Goal: Information Seeking & Learning: Learn about a topic

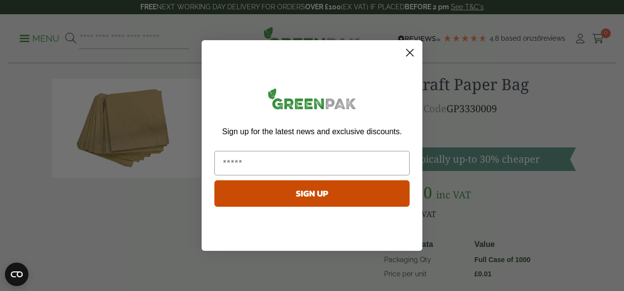
click at [409, 54] on circle "Close dialog" at bounding box center [410, 53] width 16 height 16
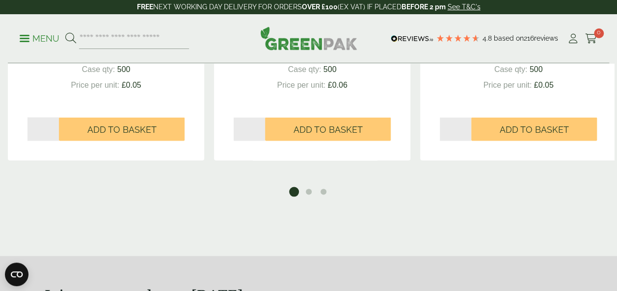
scroll to position [908, 0]
click at [310, 193] on button "2" at bounding box center [309, 192] width 10 height 10
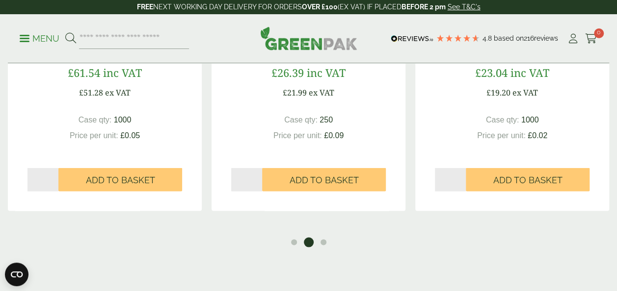
scroll to position [859, 0]
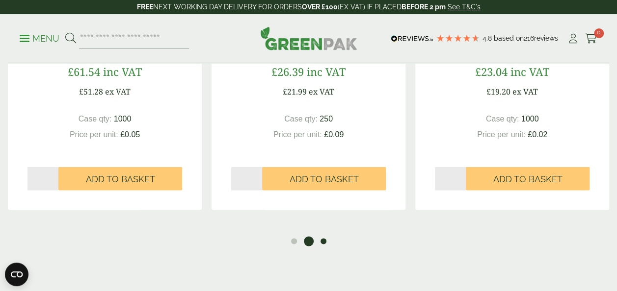
click at [322, 240] on button "3" at bounding box center [323, 242] width 10 height 10
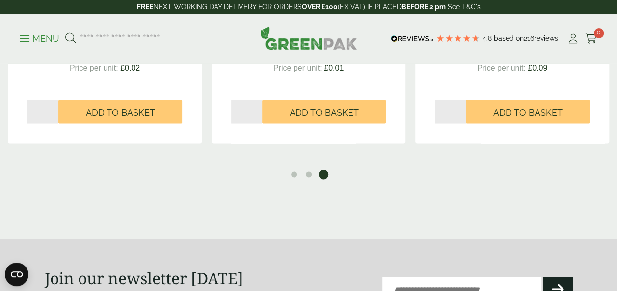
scroll to position [920, 0]
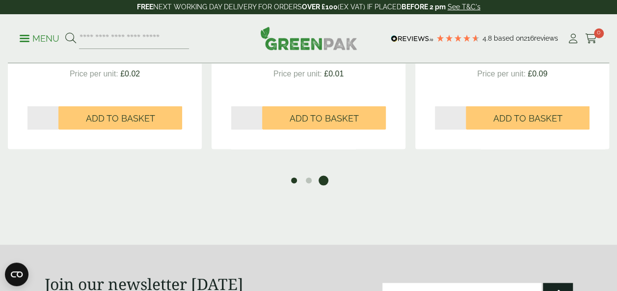
click at [292, 183] on button "1" at bounding box center [294, 181] width 10 height 10
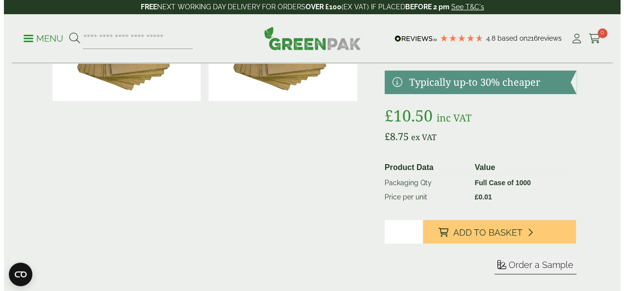
scroll to position [91, 0]
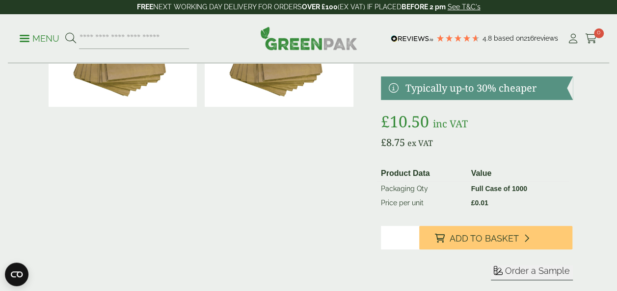
click at [43, 38] on p "Menu" at bounding box center [40, 39] width 40 height 12
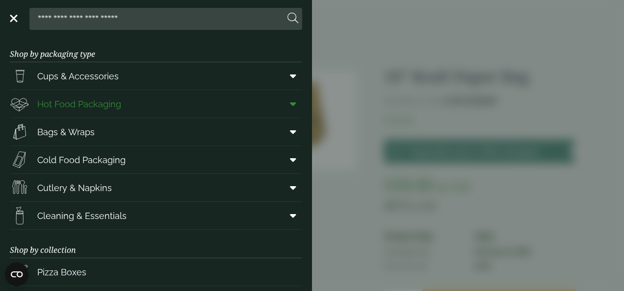
click at [290, 103] on icon at bounding box center [293, 104] width 6 height 10
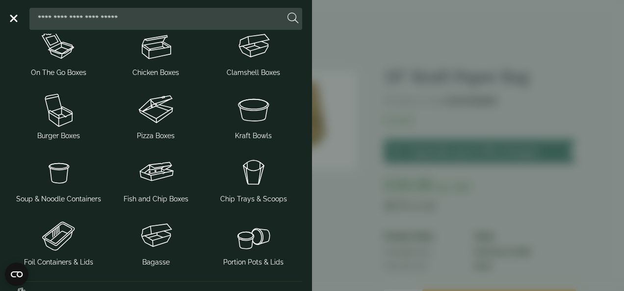
scroll to position [160, 0]
click at [68, 253] on img at bounding box center [59, 236] width 90 height 39
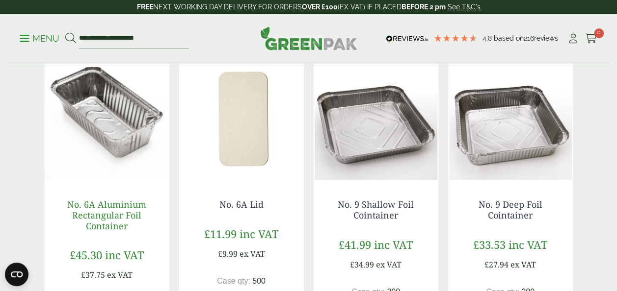
scroll to position [508, 0]
click at [109, 206] on link "No. 6A Aluminium Rectangular Foil Container" at bounding box center [106, 215] width 79 height 33
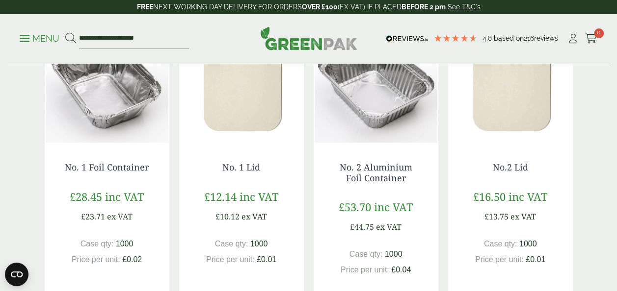
scroll to position [221, 0]
click at [96, 169] on link "No. 1 Foil Container" at bounding box center [107, 167] width 84 height 12
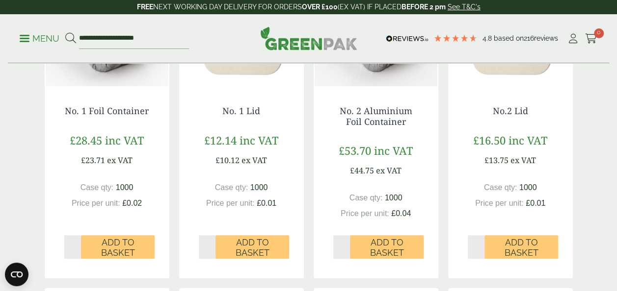
scroll to position [279, 0]
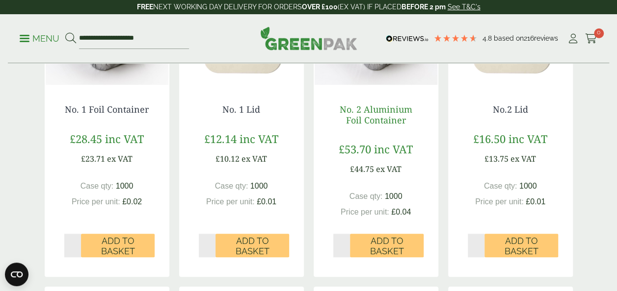
click at [376, 114] on link "No. 2 Aluminium Foil Container" at bounding box center [376, 115] width 73 height 23
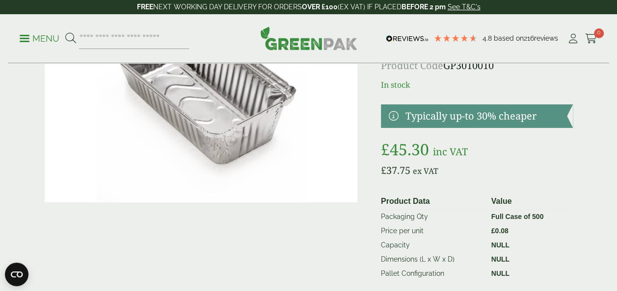
scroll to position [81, 0]
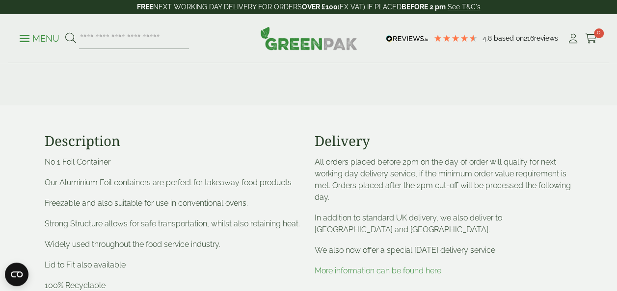
scroll to position [313, 0]
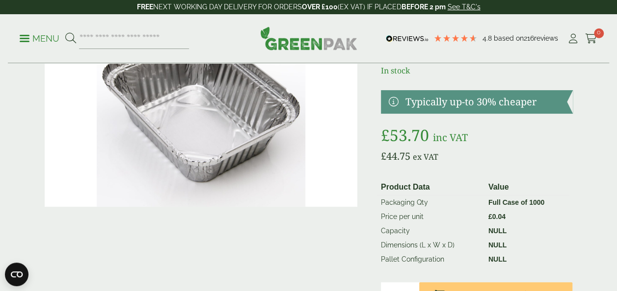
scroll to position [99, 0]
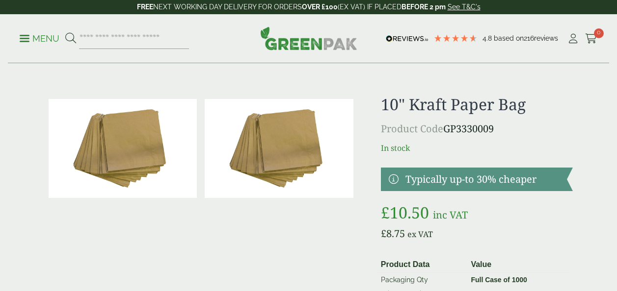
scroll to position [27, 0]
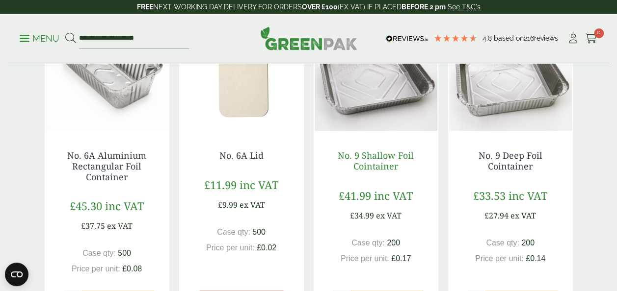
scroll to position [558, 0]
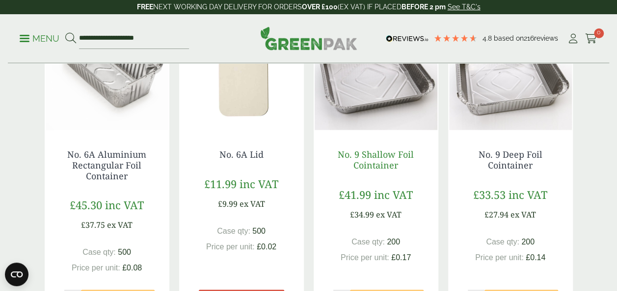
click at [371, 160] on link "No. 9 Shallow Foil Cointainer" at bounding box center [376, 160] width 76 height 23
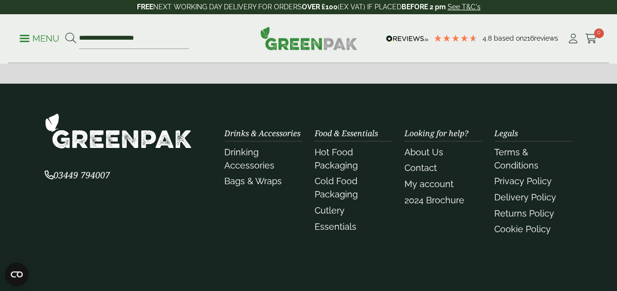
scroll to position [1329, 0]
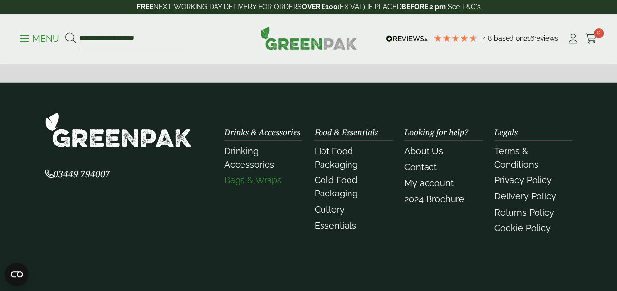
click at [245, 181] on link "Bags & Wraps" at bounding box center [252, 180] width 57 height 10
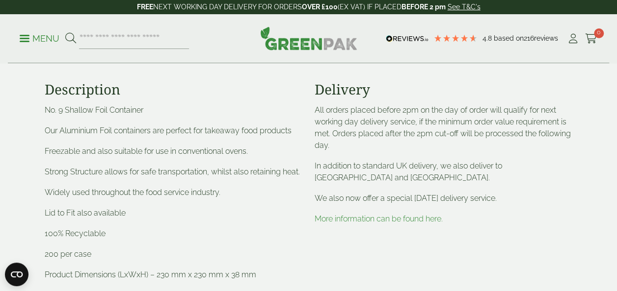
scroll to position [385, 0]
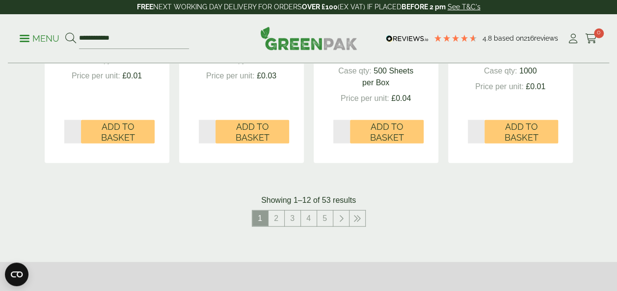
scroll to position [1112, 0]
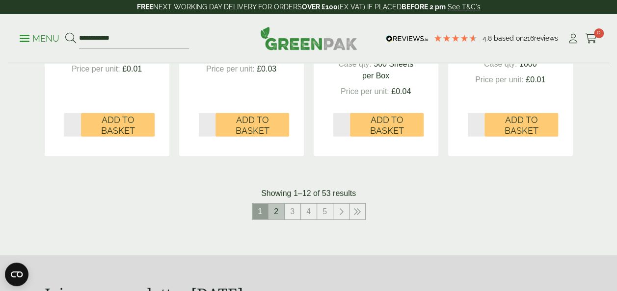
click at [273, 212] on link "2" at bounding box center [276, 212] width 16 height 16
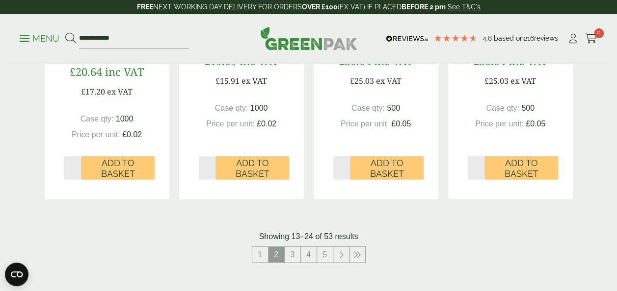
scroll to position [1047, 0]
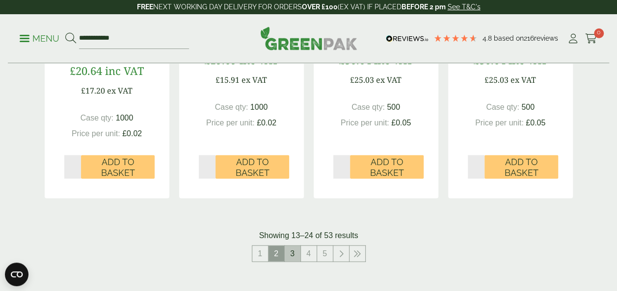
click at [293, 255] on link "3" at bounding box center [293, 254] width 16 height 16
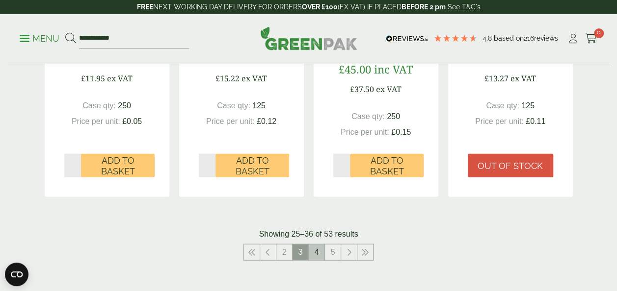
scroll to position [1049, 0]
click at [317, 254] on link "4" at bounding box center [317, 252] width 16 height 16
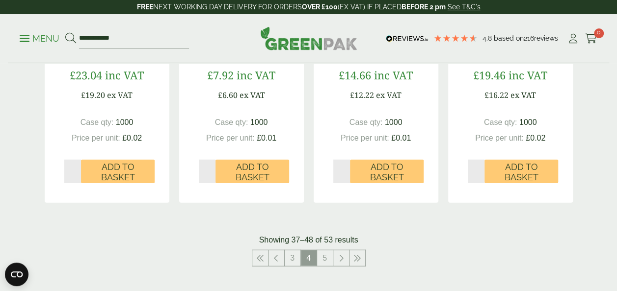
scroll to position [1032, 0]
click at [322, 256] on link "5" at bounding box center [325, 258] width 16 height 16
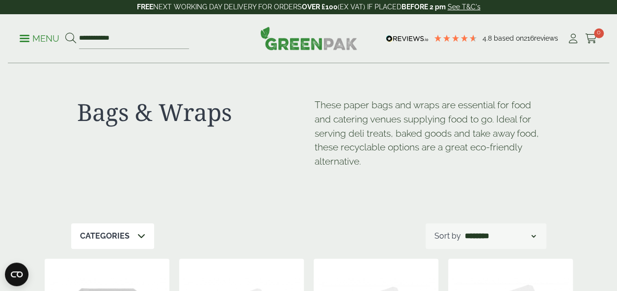
click at [316, 41] on img at bounding box center [308, 38] width 97 height 24
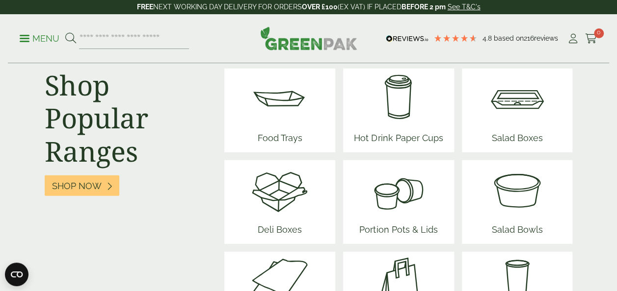
scroll to position [1297, 0]
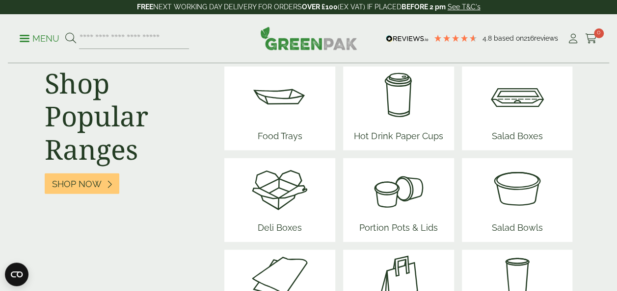
click at [402, 104] on img at bounding box center [398, 96] width 97 height 59
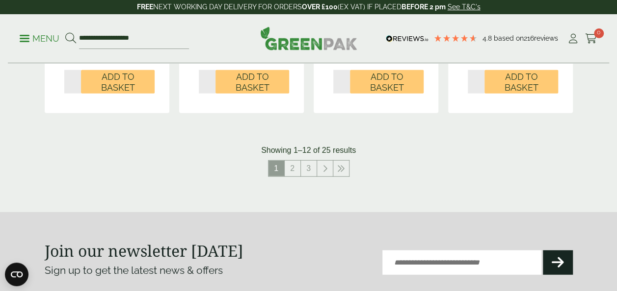
scroll to position [1141, 0]
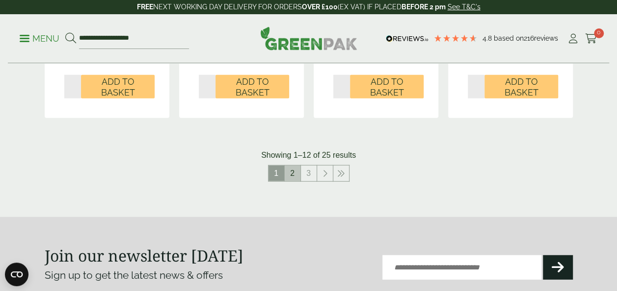
click at [293, 182] on link "2" at bounding box center [293, 174] width 16 height 16
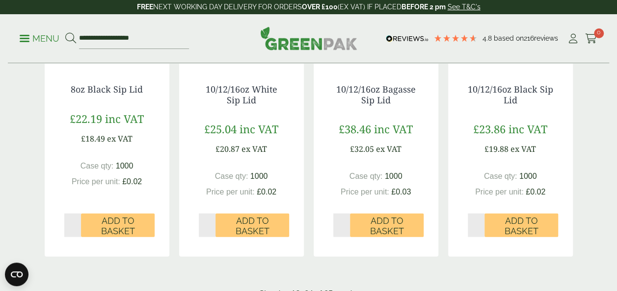
scroll to position [1048, 0]
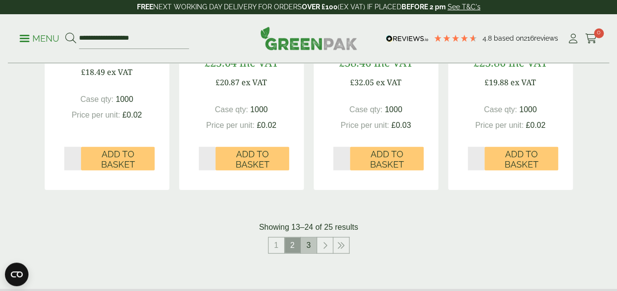
click at [313, 254] on link "3" at bounding box center [309, 246] width 16 height 16
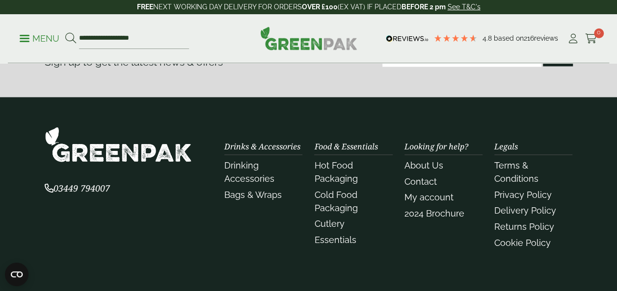
scroll to position [671, 0]
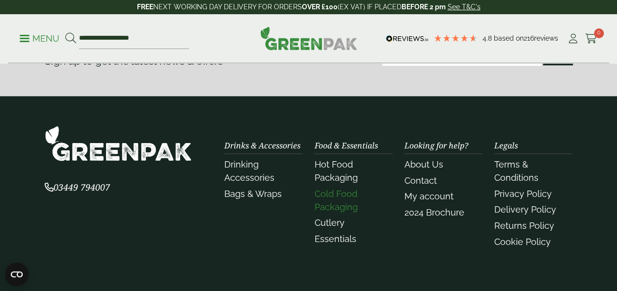
click at [337, 212] on link "Cold Food Packaging" at bounding box center [335, 201] width 43 height 24
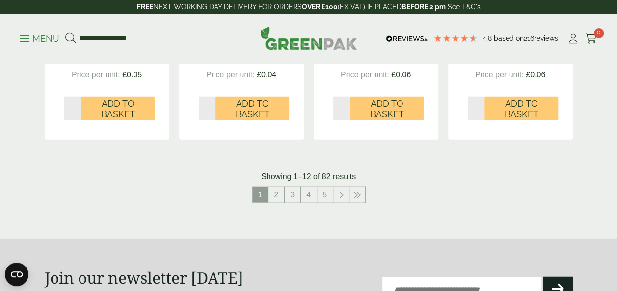
scroll to position [1114, 0]
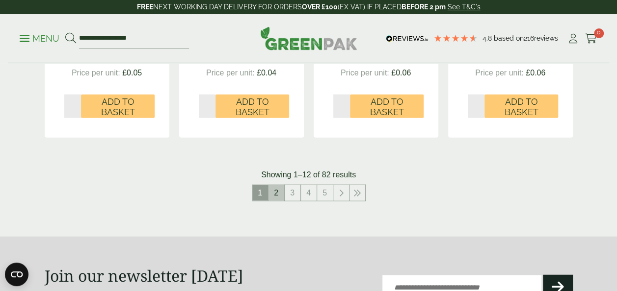
click at [282, 189] on link "2" at bounding box center [276, 193] width 16 height 16
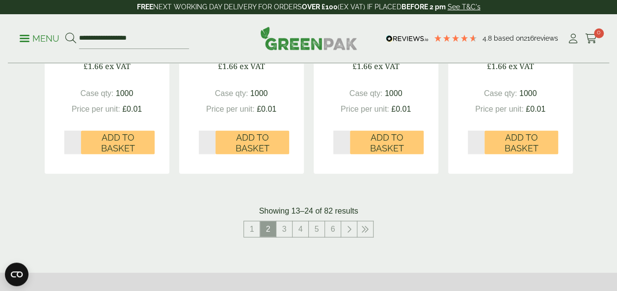
scroll to position [1114, 0]
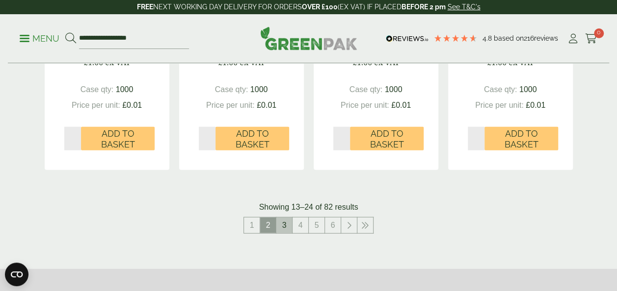
click at [287, 221] on link "3" at bounding box center [284, 226] width 16 height 16
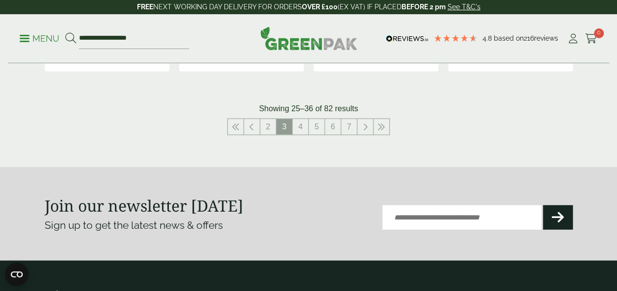
scroll to position [1187, 0]
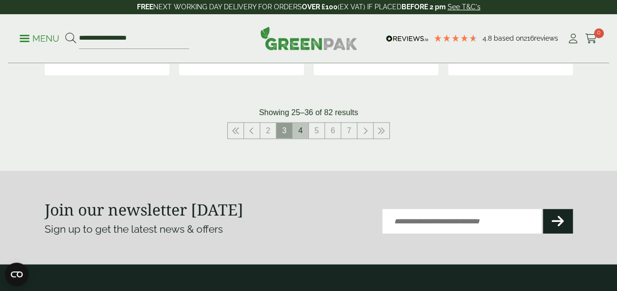
click at [299, 125] on link "4" at bounding box center [300, 131] width 16 height 16
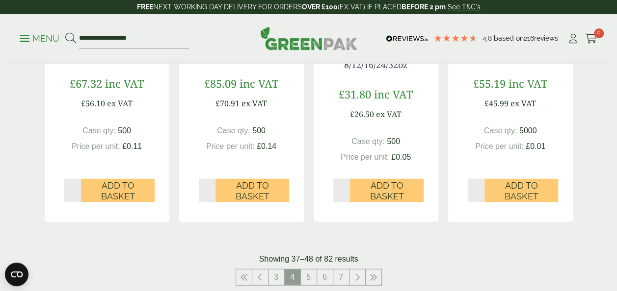
scroll to position [1175, 0]
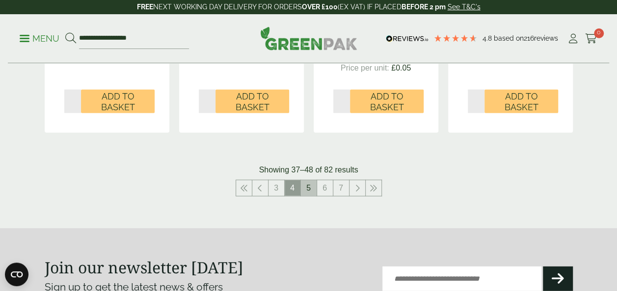
click at [308, 186] on link "5" at bounding box center [309, 189] width 16 height 16
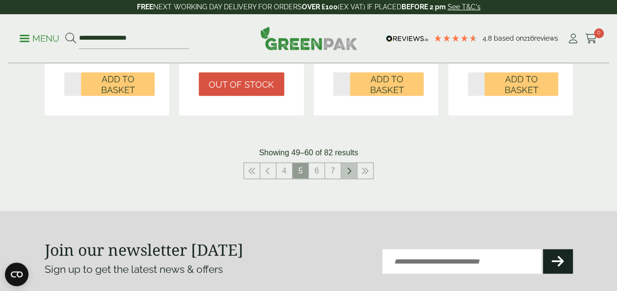
scroll to position [1148, 0]
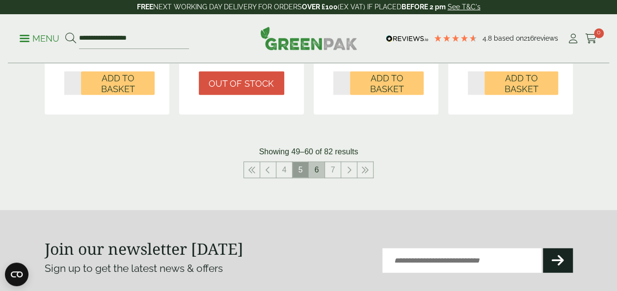
click at [323, 172] on link "6" at bounding box center [317, 170] width 16 height 16
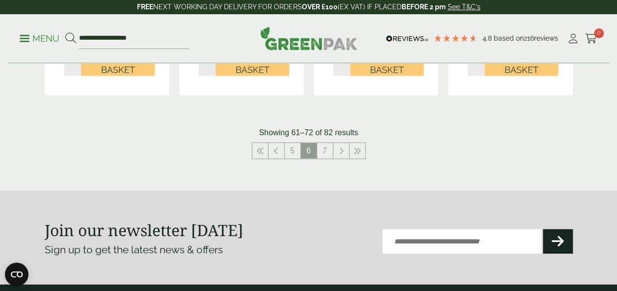
scroll to position [1194, 0]
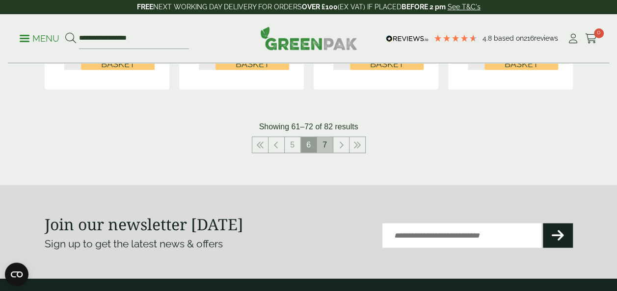
click at [327, 141] on link "7" at bounding box center [325, 145] width 16 height 16
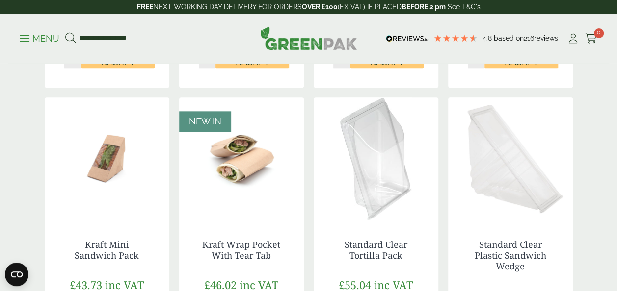
scroll to position [515, 0]
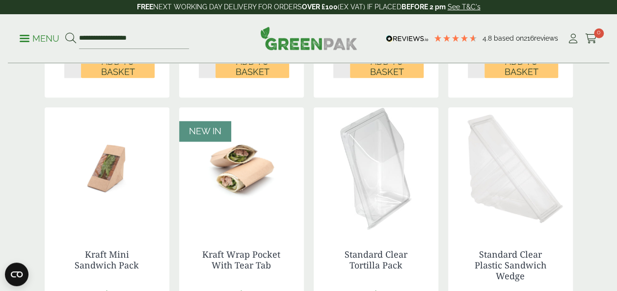
click at [300, 34] on img at bounding box center [308, 38] width 97 height 24
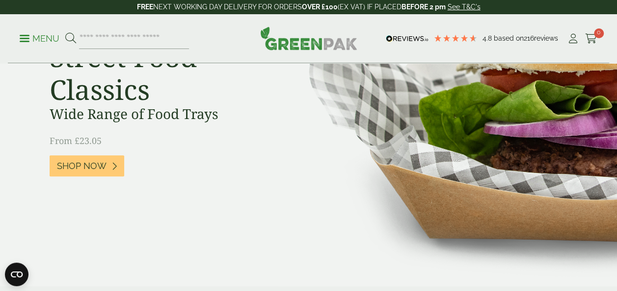
click at [38, 40] on p "Menu" at bounding box center [40, 39] width 40 height 12
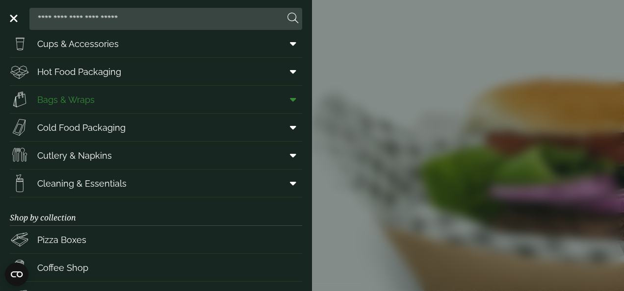
scroll to position [33, 0]
click at [253, 177] on link "Cleaning & Essentials" at bounding box center [156, 182] width 292 height 27
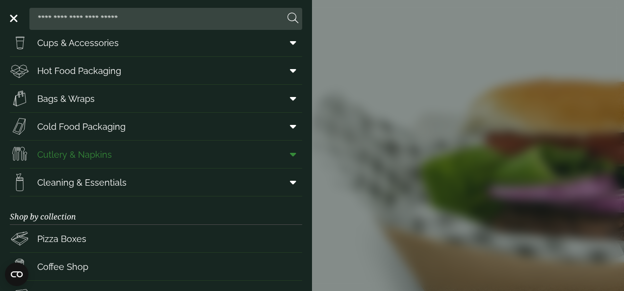
click at [132, 155] on link "Cutlery & Napkins" at bounding box center [156, 154] width 292 height 27
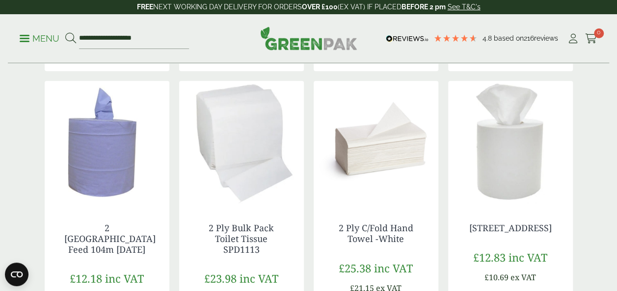
scroll to position [487, 0]
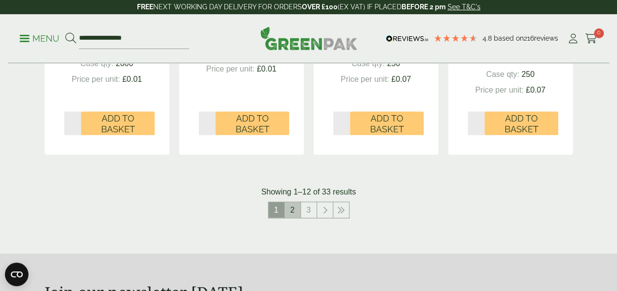
scroll to position [1104, 0]
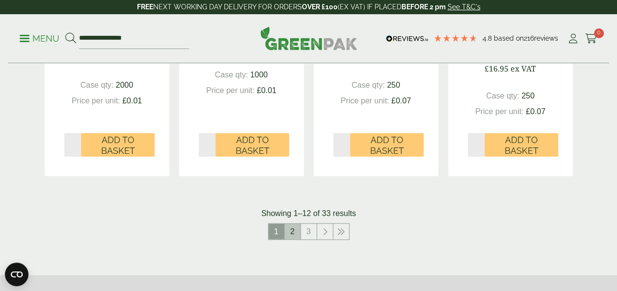
click at [292, 233] on link "2" at bounding box center [293, 232] width 16 height 16
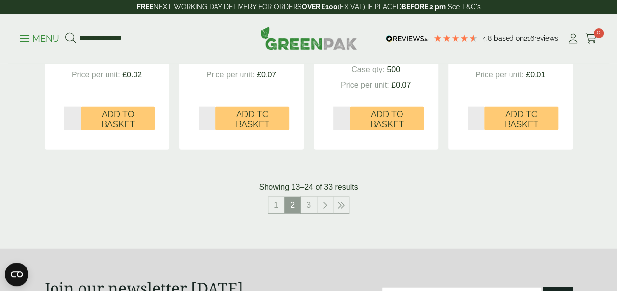
scroll to position [1120, 0]
click at [309, 202] on link "3" at bounding box center [309, 206] width 16 height 16
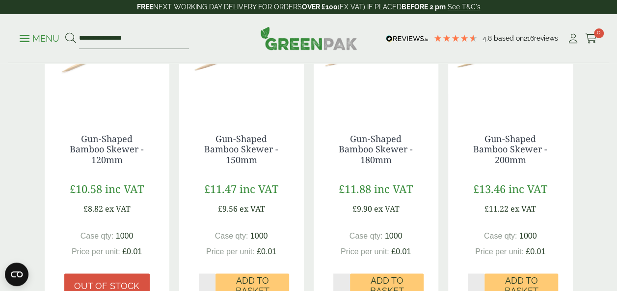
scroll to position [621, 0]
